Goal: Task Accomplishment & Management: Complete application form

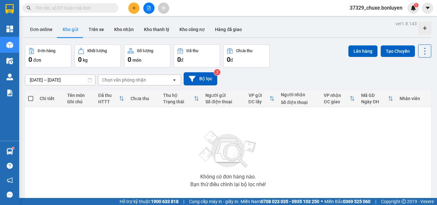
click at [284, 80] on div "[DATE] – [DATE] Press the down arrow key to interact with the calendar and sele…" at bounding box center [228, 78] width 406 height 13
click at [135, 7] on icon "plus" at bounding box center [134, 8] width 4 height 4
click at [148, 25] on div "Tạo đơn hàng" at bounding box center [159, 23] width 28 height 7
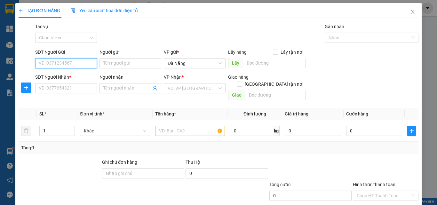
click at [83, 62] on input "SĐT Người Gửi" at bounding box center [66, 63] width 62 height 10
type input "0903298223"
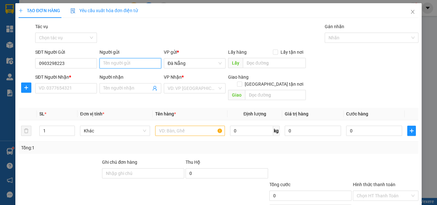
click at [112, 67] on input "Người gửi" at bounding box center [131, 63] width 62 height 10
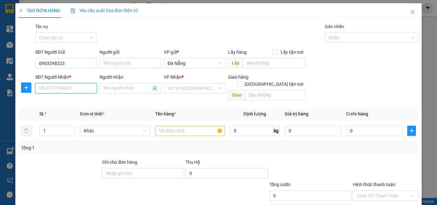
click at [79, 86] on input "SĐT Người Nhận *" at bounding box center [66, 88] width 62 height 10
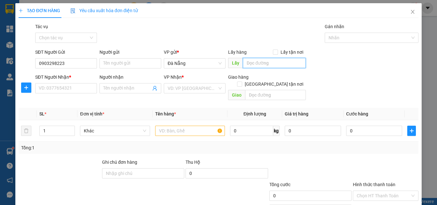
click at [251, 62] on input "text" at bounding box center [274, 63] width 63 height 10
paste input "ăn"
type input "v"
type input "bai xe"
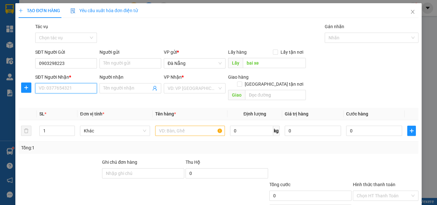
click at [86, 92] on input "SĐT Người Nhận *" at bounding box center [66, 88] width 62 height 10
click at [217, 88] on div "VD: VP [GEOGRAPHIC_DATA]" at bounding box center [195, 88] width 62 height 10
type input "0977838564"
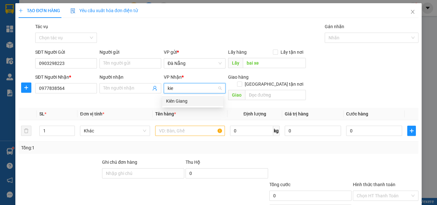
type input "kien"
click at [208, 100] on div "Kiên Giang" at bounding box center [192, 101] width 53 height 7
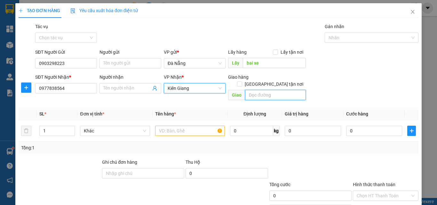
click at [260, 90] on input "text" at bounding box center [275, 95] width 61 height 10
paste input "ú"
type input "p"
paste input "ú"
paste input "ô"
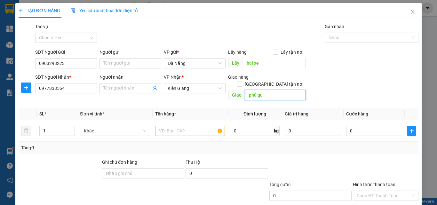
paste input "ốc"
type input "[GEOGRAPHIC_DATA]"
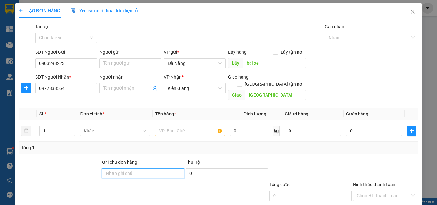
click at [140, 168] on input "Ghi chú đơn hàng" at bounding box center [143, 173] width 82 height 10
type input "Chưa Cước ( Cước Báo Sau )"
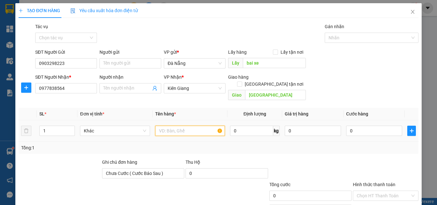
click at [182, 127] on input "text" at bounding box center [190, 131] width 70 height 10
paste input "ùng"
paste input "ây"
paste input "ấy"
paste input "òng"
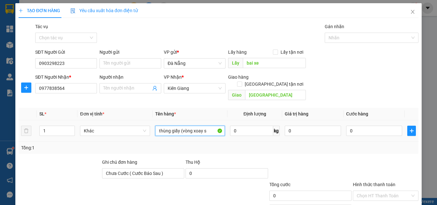
paste input "ô"
paste input "ố"
click at [180, 126] on input "thùng giấy (vòng xoay số 10)" at bounding box center [190, 131] width 70 height 10
type input "thùng giấy giao (vòng xoay số 10)"
click at [258, 126] on input "0" at bounding box center [251, 131] width 43 height 10
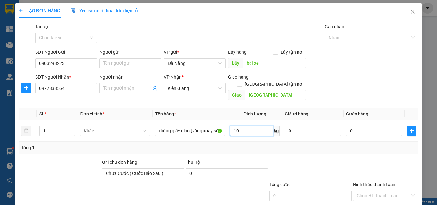
type input "10"
click at [357, 144] on div "Tổng: 1" at bounding box center [218, 147] width 395 height 7
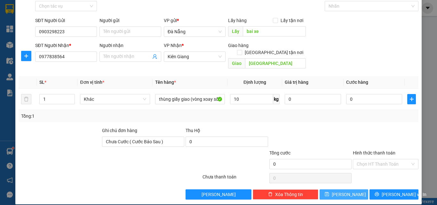
click at [354, 189] on button "[PERSON_NAME]" at bounding box center [344, 194] width 49 height 10
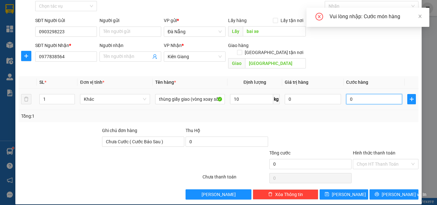
click at [352, 94] on input "0" at bounding box center [374, 99] width 56 height 10
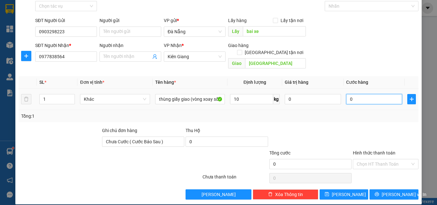
type input "1"
type input "1.000"
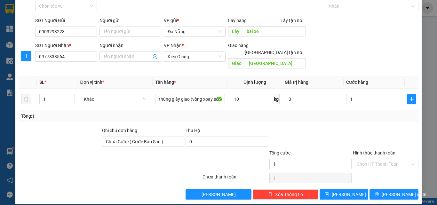
type input "1.000"
click at [345, 114] on div "Tổng: 1" at bounding box center [219, 116] width 400 height 12
click at [344, 191] on span "[PERSON_NAME]" at bounding box center [349, 194] width 34 height 7
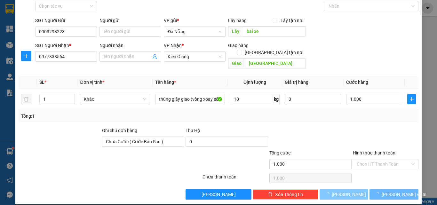
type input "0"
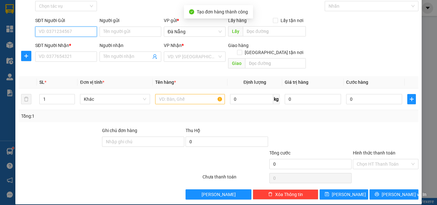
click at [60, 30] on input "SĐT Người Gửi" at bounding box center [66, 32] width 62 height 10
type input "0355321554"
drag, startPoint x: 67, startPoint y: 31, endPoint x: 34, endPoint y: 30, distance: 32.7
click at [34, 30] on div "SĐT Người Gửi 0355321554 0355321554" at bounding box center [66, 28] width 64 height 22
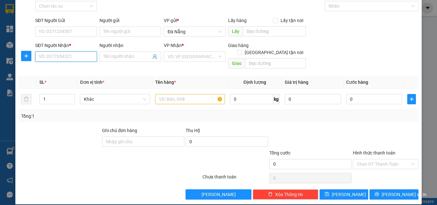
click at [65, 54] on input "SĐT Người Nhận *" at bounding box center [66, 57] width 62 height 10
paste input "0355321554"
type input "0355321554"
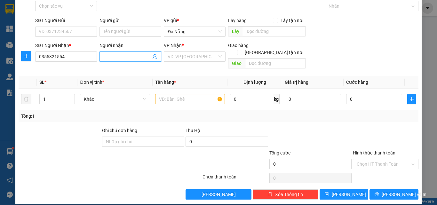
click at [116, 55] on input "Người nhận" at bounding box center [127, 56] width 48 height 7
paste input "ình"
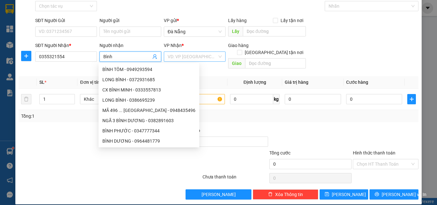
type input "Bình"
click at [175, 56] on input "search" at bounding box center [193, 57] width 50 height 10
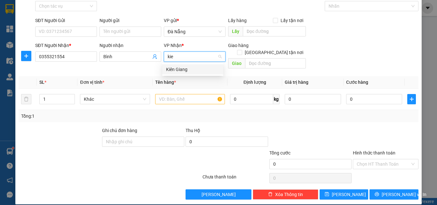
type input "kien"
click at [185, 67] on div "Kiên Giang" at bounding box center [192, 69] width 53 height 7
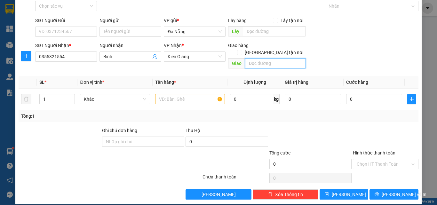
click at [260, 58] on input "text" at bounding box center [275, 63] width 61 height 10
paste input "ó"
paste input "ú"
paste input "ô"
paste input "ốc"
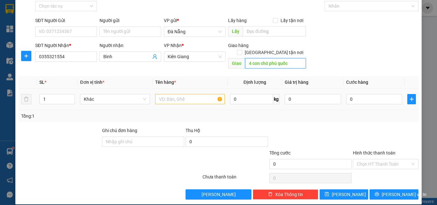
type input "4 con chó phú quốc"
click at [162, 94] on input "text" at bounding box center [190, 99] width 70 height 10
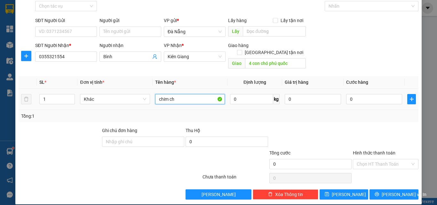
paste input "ào"
type input "chim chào mào"
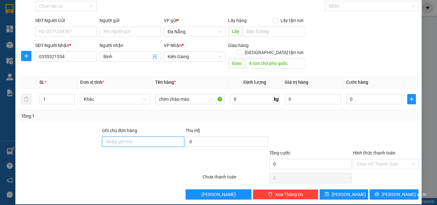
click at [165, 139] on input "Ghi chú đơn hàng" at bounding box center [143, 142] width 82 height 10
type input "Chưa Cước ( Cước Báo Sau )"
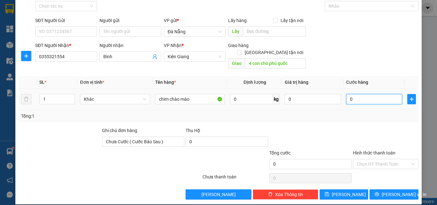
click at [353, 94] on input "0" at bounding box center [374, 99] width 56 height 10
type input "1"
type input "1.000"
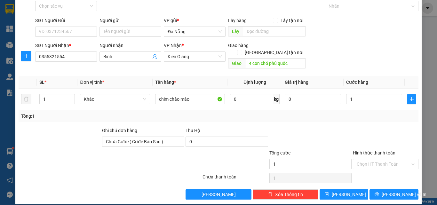
type input "1.000"
click at [326, 132] on div at bounding box center [311, 138] width 84 height 22
click at [344, 191] on span "[PERSON_NAME]" at bounding box center [349, 194] width 34 height 7
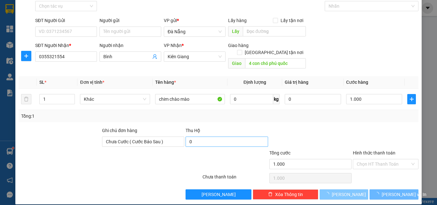
type input "0"
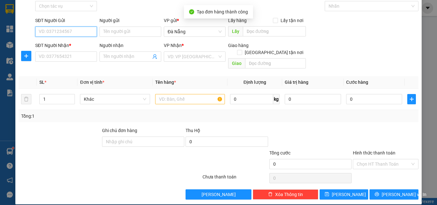
click at [87, 29] on input "SĐT Người Gửi" at bounding box center [66, 32] width 62 height 10
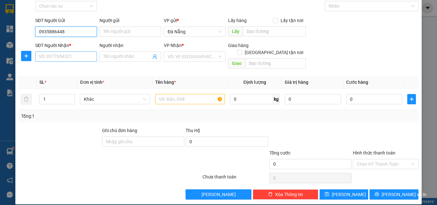
type input "0935886448"
click at [78, 60] on input "SĐT Người Nhận *" at bounding box center [66, 57] width 62 height 10
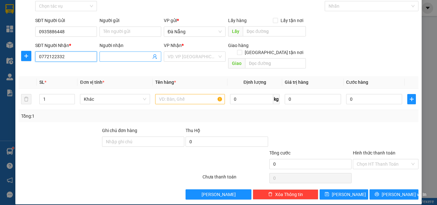
type input "0772122332"
click at [126, 55] on input "Người nhận" at bounding box center [127, 56] width 48 height 7
paste input "ọc"
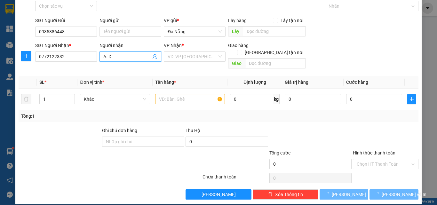
paste input "ược"
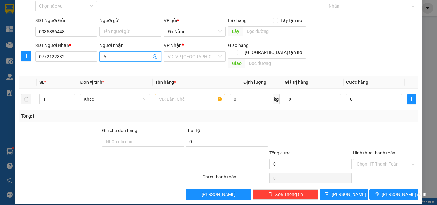
paste input "Được"
type input "A. Được"
click at [181, 58] on input "search" at bounding box center [193, 57] width 50 height 10
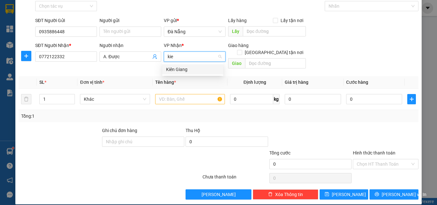
type input "kien"
click at [187, 68] on div "Kiên Giang" at bounding box center [192, 69] width 53 height 7
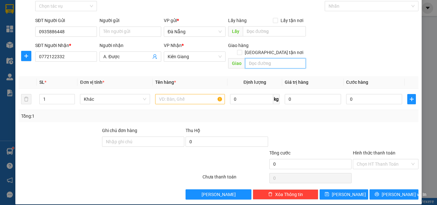
click at [262, 58] on input "text" at bounding box center [275, 63] width 61 height 10
paste input "ương"
paste input "ô"
paste input "Đôn"
paste input "ú"
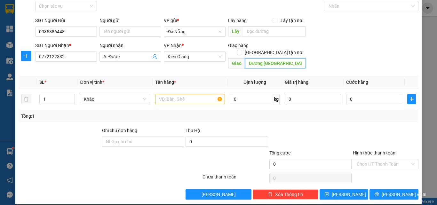
paste input "ô"
paste input "ốc"
type input "Dương [GEOGRAPHIC_DATA]"
click at [181, 94] on input "text" at bounding box center [190, 99] width 70 height 10
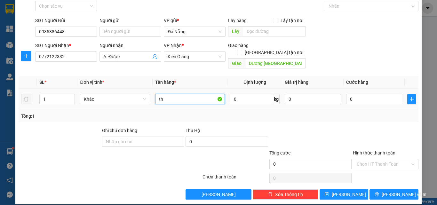
paste input "ùng"
paste input "ôp"
paste input "ốp"
type input "thùng Xốp"
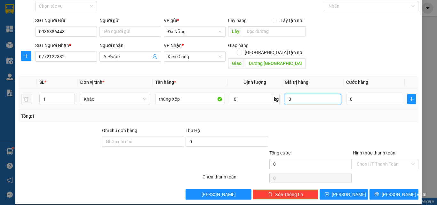
click at [305, 94] on input "0" at bounding box center [313, 99] width 56 height 10
click at [237, 94] on input "0" at bounding box center [251, 99] width 43 height 10
type input "1"
type input "20"
click at [374, 94] on input "0" at bounding box center [374, 99] width 56 height 10
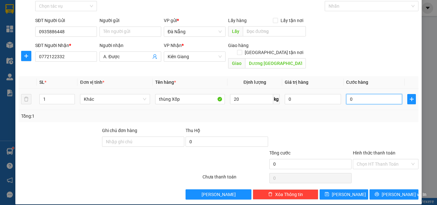
type input "4"
type input "40"
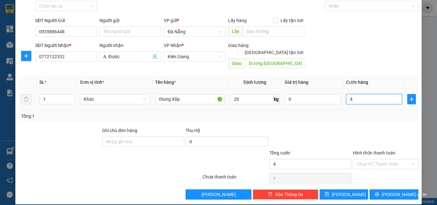
type input "40"
type input "400"
type input "400.000"
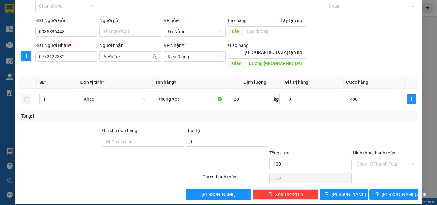
type input "400.000"
click at [250, 116] on div "Transit Pickup Surcharge Ids Transit Deliver Surcharge Ids Transit Deliver Surc…" at bounding box center [219, 95] width 400 height 208
click at [160, 137] on input "Ghi chú đơn hàng" at bounding box center [143, 142] width 82 height 10
type input "Đã Thu Cước"
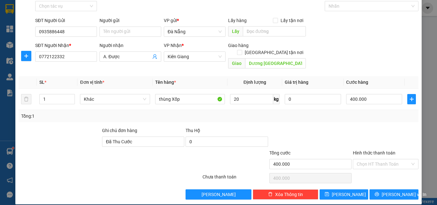
click at [327, 134] on div at bounding box center [311, 138] width 84 height 22
click at [344, 191] on span "[PERSON_NAME]" at bounding box center [349, 194] width 34 height 7
type input "0"
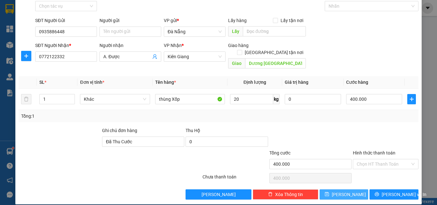
type input "0"
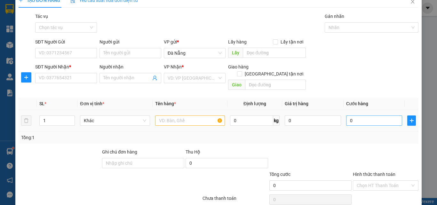
scroll to position [0, 0]
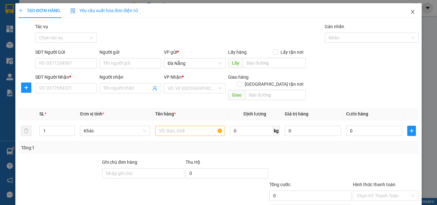
click at [410, 13] on icon "close" at bounding box center [412, 11] width 5 height 5
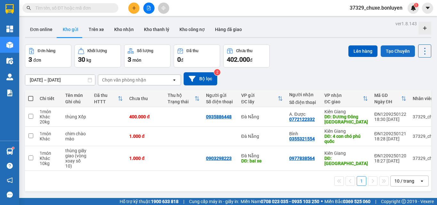
click at [390, 54] on button "Tạo Chuyến" at bounding box center [398, 51] width 34 height 12
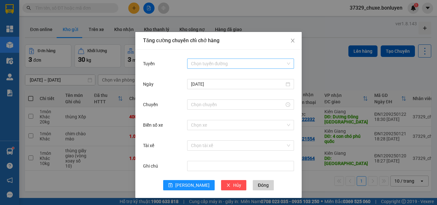
click at [234, 67] on input "Tuyến" at bounding box center [238, 64] width 95 height 10
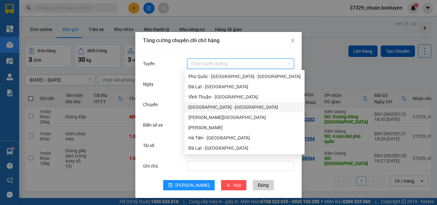
click at [206, 107] on div "[GEOGRAPHIC_DATA] - [GEOGRAPHIC_DATA]" at bounding box center [244, 107] width 112 height 7
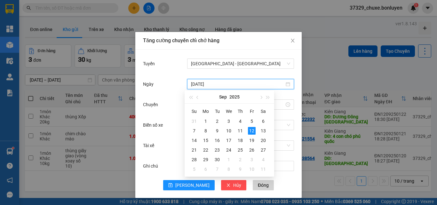
click at [281, 85] on input "[DATE]" at bounding box center [237, 84] width 93 height 7
type input "[DATE]"
click at [262, 130] on div "13" at bounding box center [263, 131] width 8 height 8
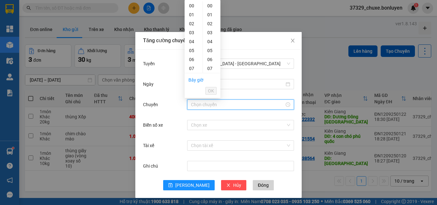
click at [206, 105] on input "Chuyến" at bounding box center [237, 104] width 93 height 7
click at [193, 68] on div "07" at bounding box center [194, 68] width 18 height 9
click at [212, 33] on div "03" at bounding box center [212, 32] width 18 height 9
type input "07:03"
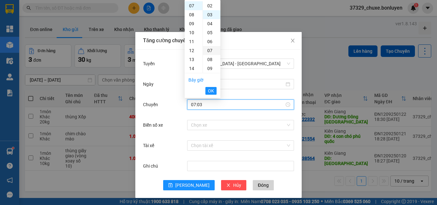
scroll to position [27, 0]
click at [211, 88] on span "OK" at bounding box center [211, 90] width 6 height 7
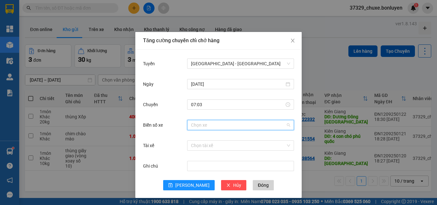
click at [211, 127] on input "Biển số xe" at bounding box center [238, 125] width 95 height 10
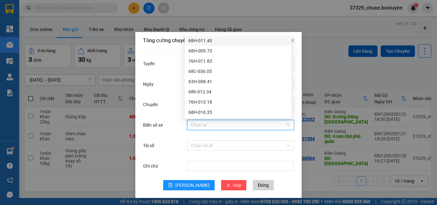
click at [203, 41] on div "68H-011.40" at bounding box center [237, 40] width 99 height 7
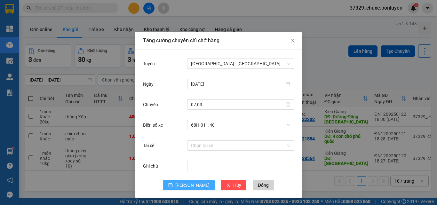
click at [191, 188] on span "[PERSON_NAME]" at bounding box center [192, 185] width 34 height 7
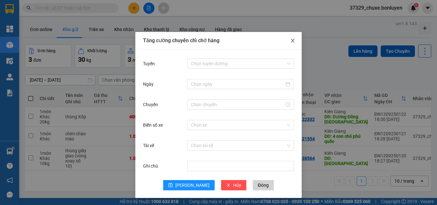
click at [291, 41] on icon "close" at bounding box center [292, 40] width 5 height 5
